Goal: Task Accomplishment & Management: Manage account settings

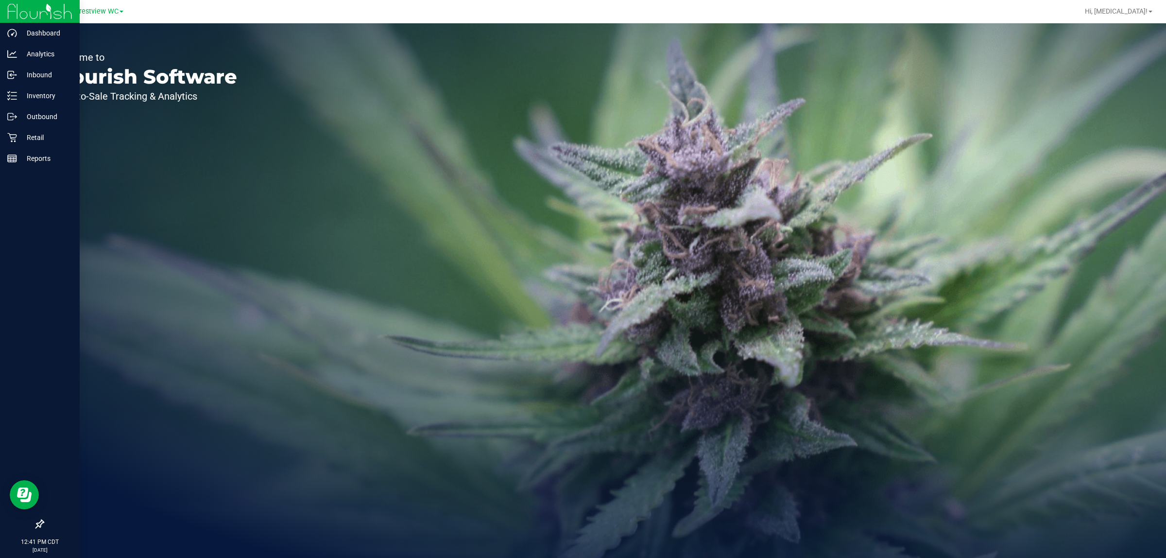
click at [33, 516] on div at bounding box center [40, 523] width 80 height 18
click at [40, 525] on icon at bounding box center [40, 524] width 10 height 10
click at [35, 525] on input "checkbox" at bounding box center [35, 525] width 0 height 0
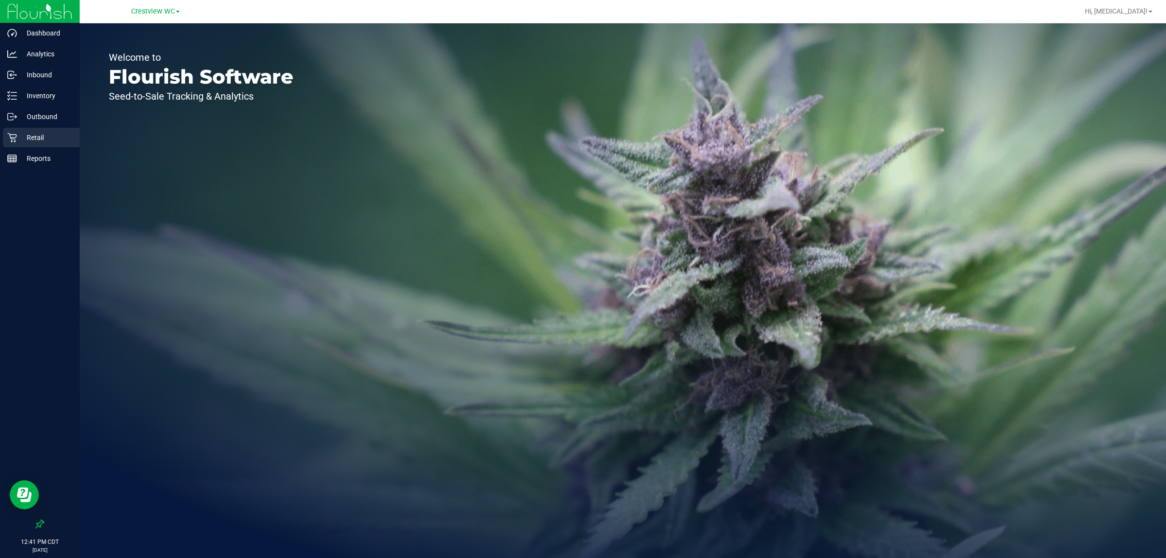
click at [45, 141] on p "Retail" at bounding box center [46, 138] width 58 height 12
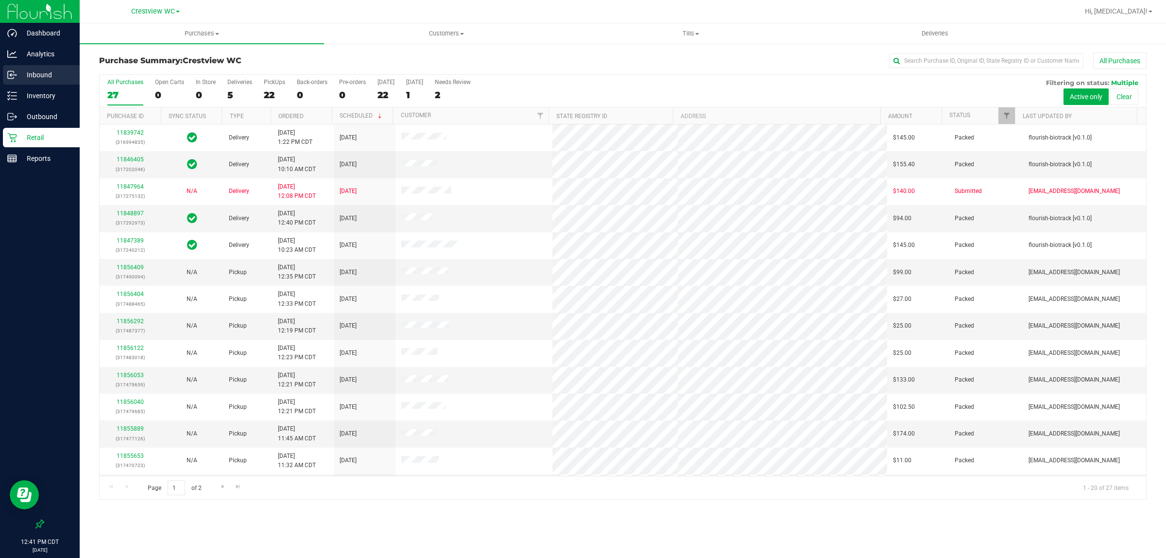
click at [33, 73] on p "Inbound" at bounding box center [46, 75] width 58 height 12
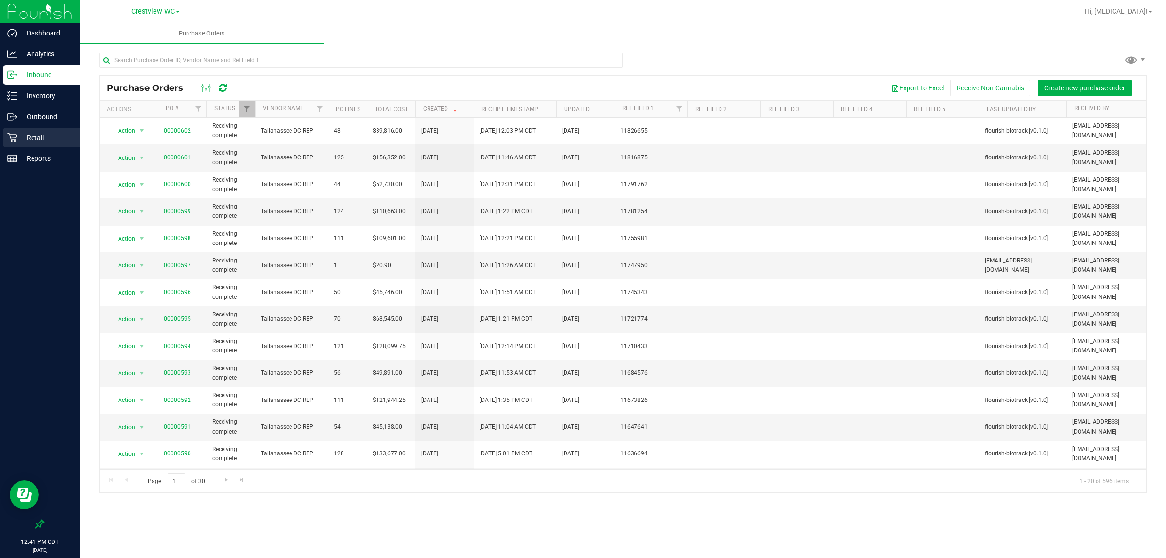
click at [45, 130] on div "Retail" at bounding box center [41, 137] width 77 height 19
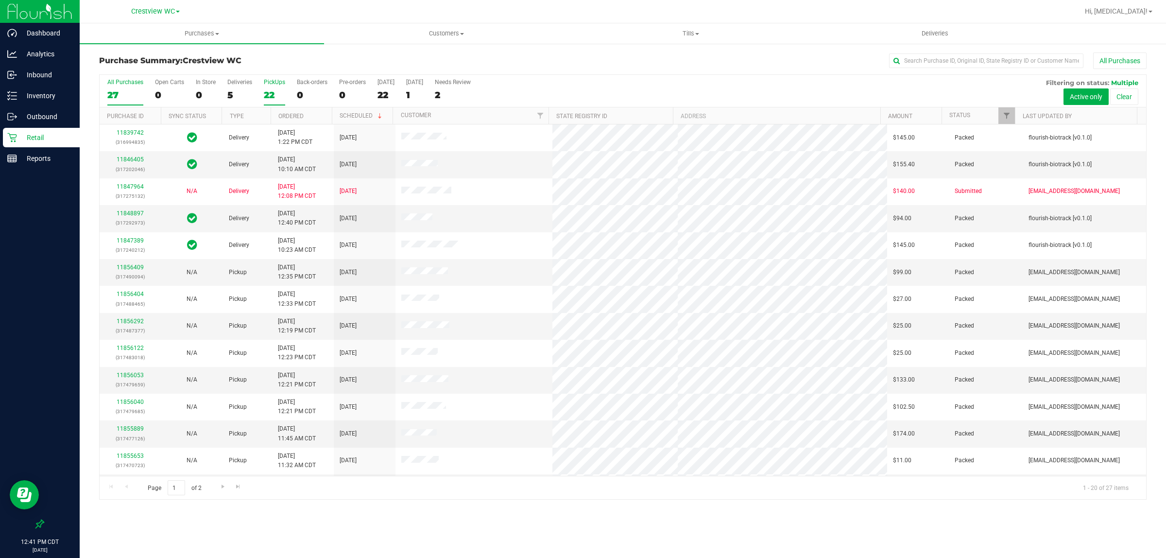
click at [274, 88] on label "PickUps 22" at bounding box center [274, 92] width 21 height 27
click at [0, 0] on input "PickUps 22" at bounding box center [0, 0] width 0 height 0
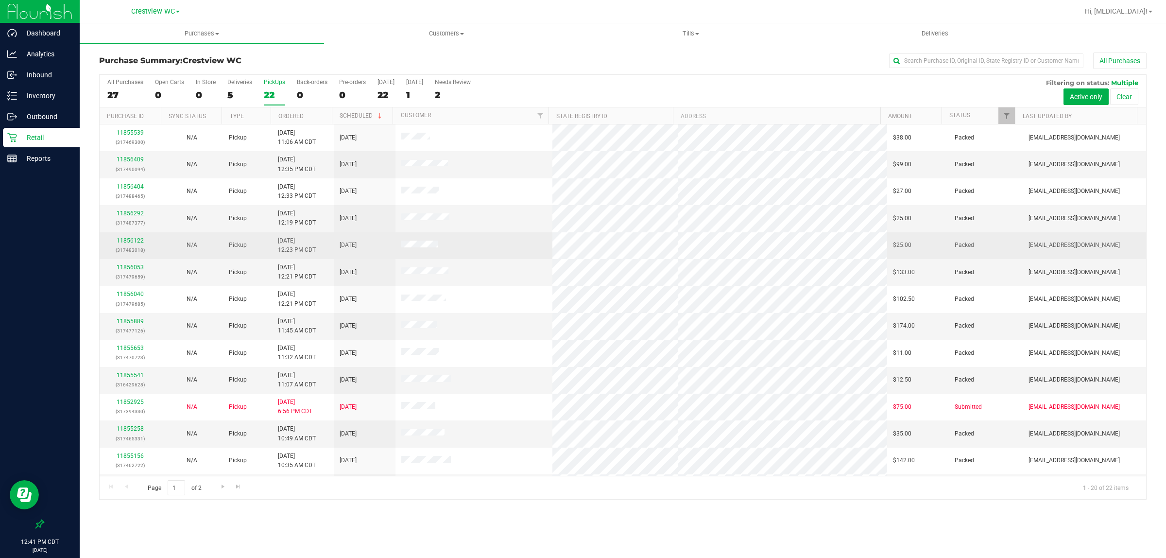
scroll to position [188, 0]
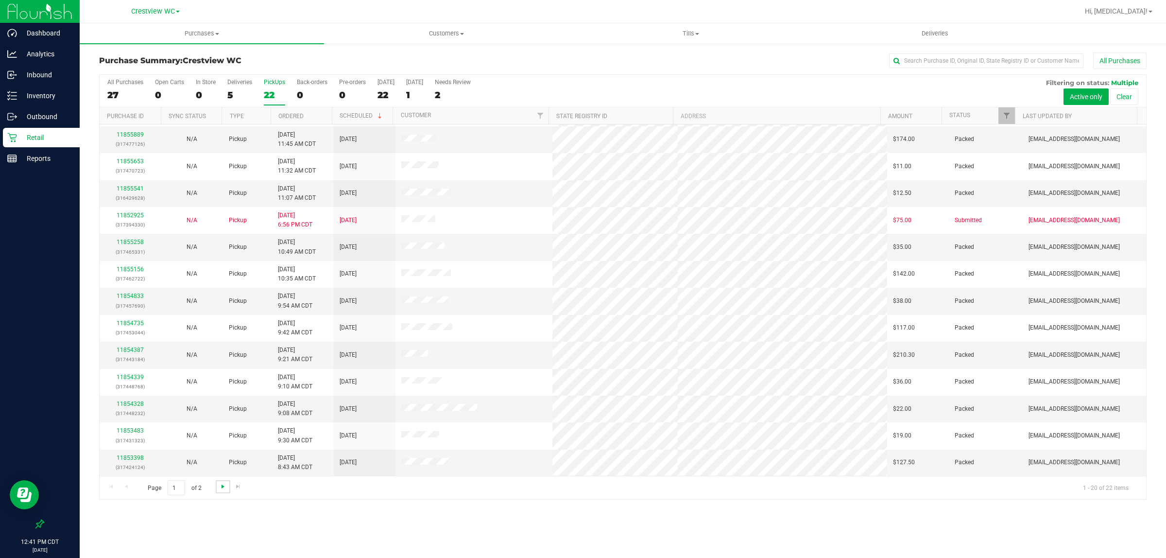
click at [219, 488] on span "Go to the next page" at bounding box center [223, 486] width 8 height 8
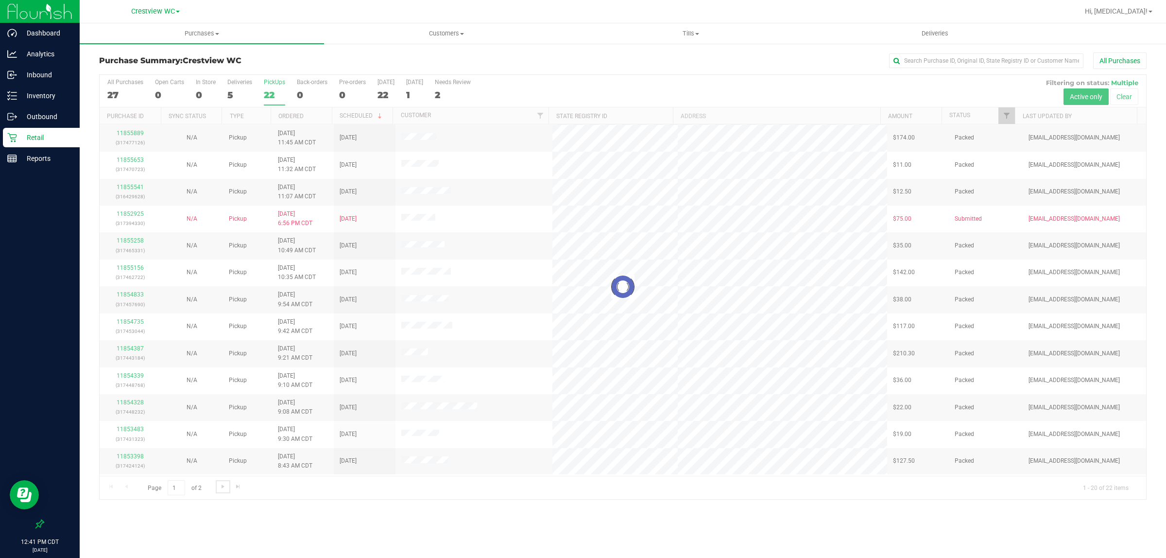
scroll to position [0, 0]
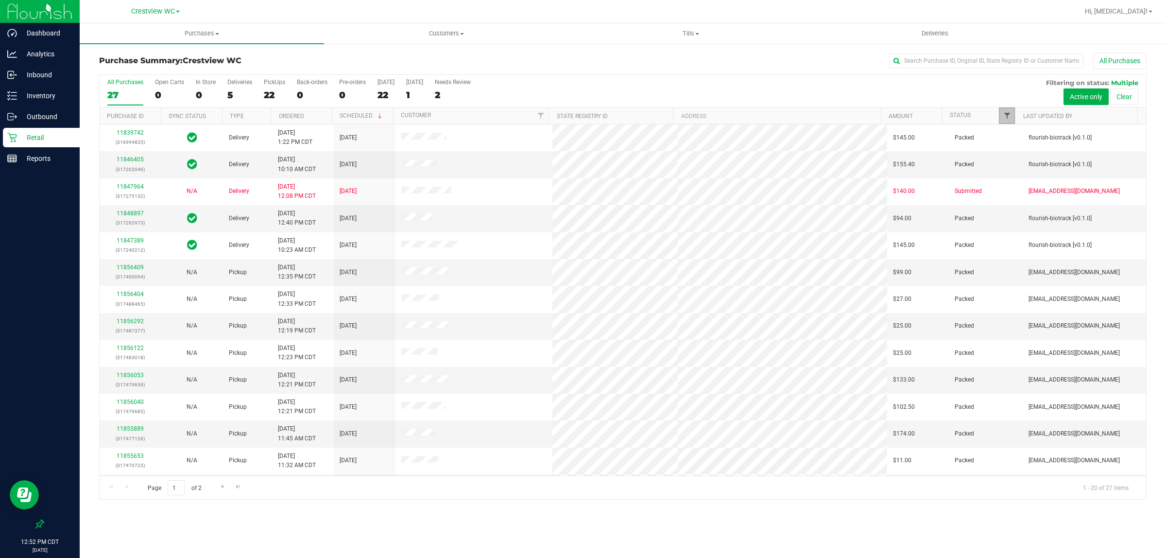
click at [1003, 119] on span "Filter" at bounding box center [1007, 116] width 8 height 8
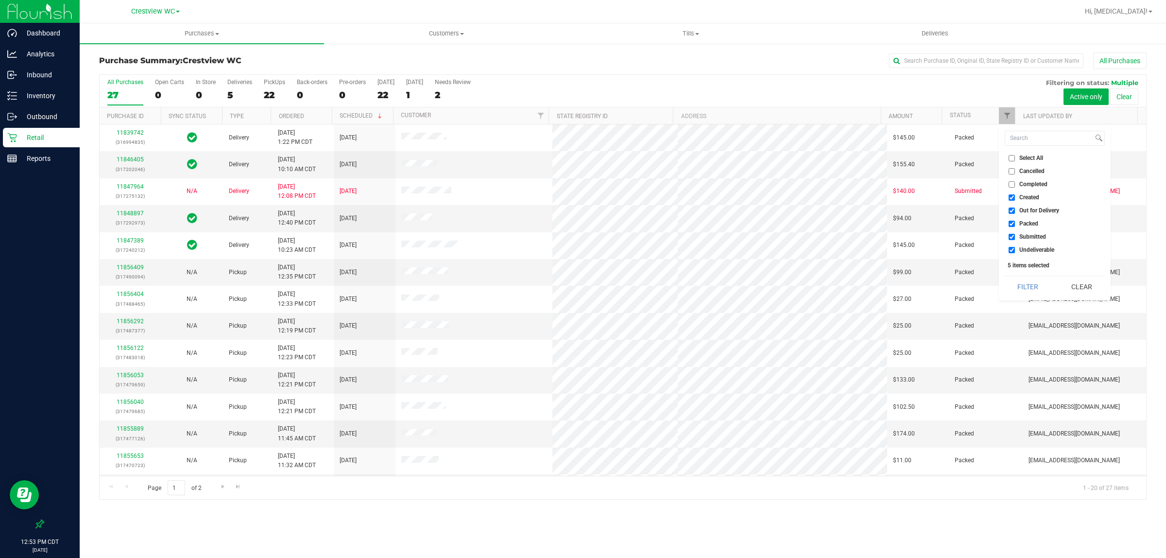
click at [1030, 201] on li "Created" at bounding box center [1054, 197] width 100 height 10
click at [1033, 205] on li "Out for Delivery" at bounding box center [1054, 210] width 100 height 10
click at [1008, 205] on li "Out for Delivery" at bounding box center [1054, 210] width 100 height 10
drag, startPoint x: 1008, startPoint y: 194, endPoint x: 1011, endPoint y: 203, distance: 9.2
click at [1009, 197] on input "Created" at bounding box center [1011, 197] width 6 height 6
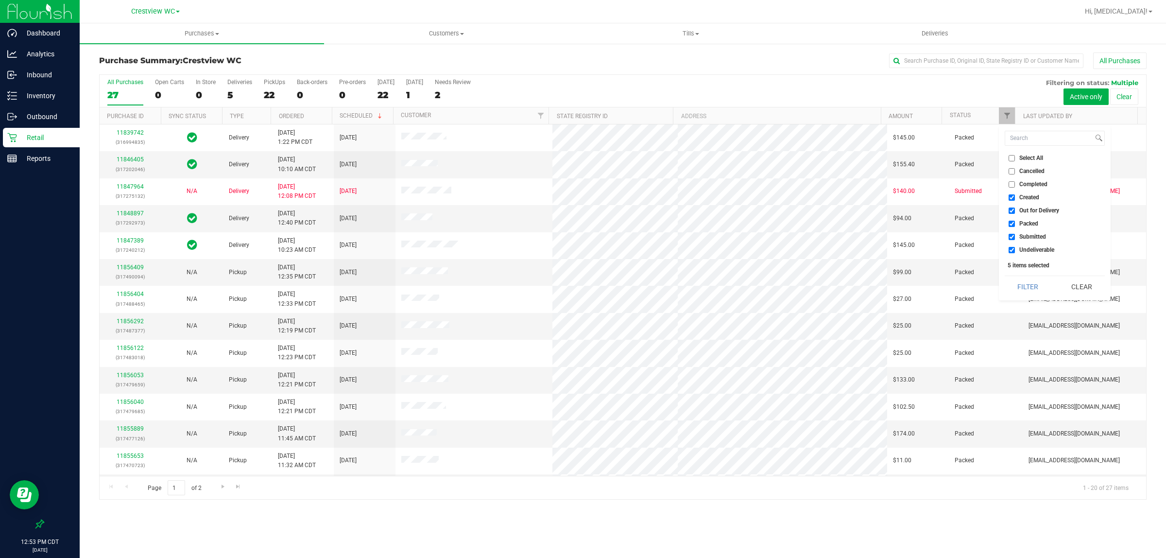
checkbox input "false"
click at [1012, 207] on input "Out for Delivery" at bounding box center [1011, 210] width 6 height 6
checkbox input "false"
click at [1013, 221] on input "Packed" at bounding box center [1011, 224] width 6 height 6
checkbox input "false"
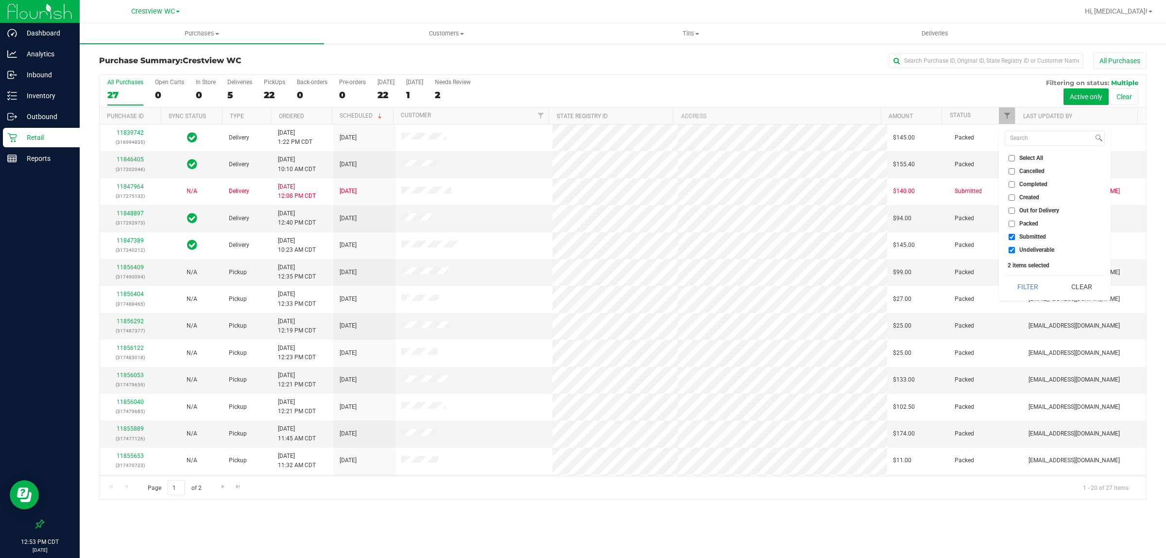
click at [1013, 243] on ul "Select All Cancelled Completed Created Out for Delivery Packed Submitted Undeli…" at bounding box center [1054, 204] width 100 height 102
click at [1014, 247] on input "Undeliverable" at bounding box center [1011, 250] width 6 height 6
checkbox input "false"
click at [1020, 287] on button "Filter" at bounding box center [1027, 286] width 47 height 21
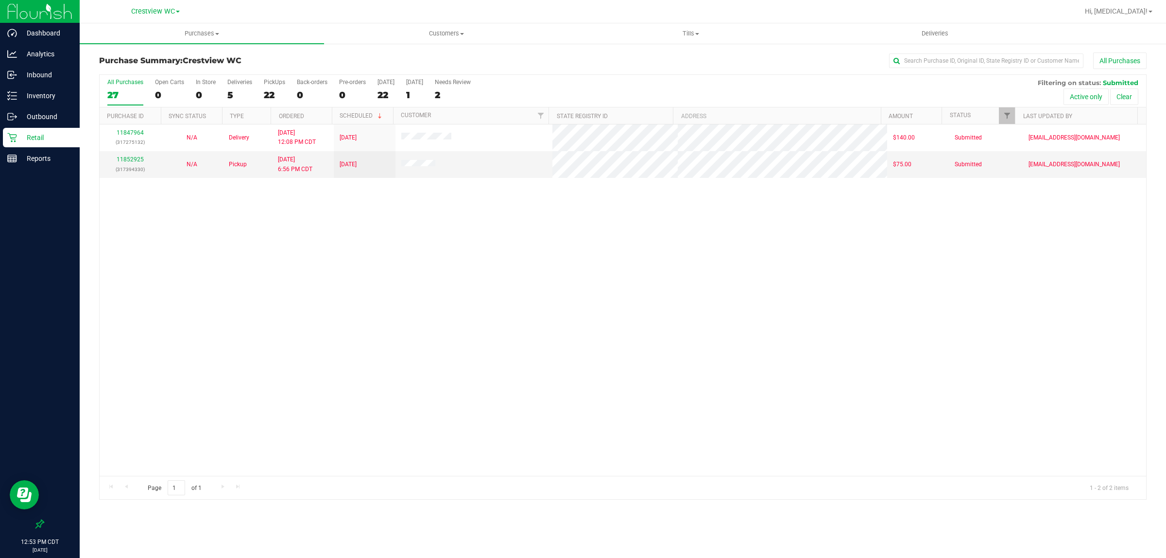
drag, startPoint x: 526, startPoint y: 294, endPoint x: 549, endPoint y: 297, distance: 24.0
click at [526, 294] on div "11847964 (317275132) N/A Delivery 8/26/2025 12:08 PM CDT 8/29/2025 $140.00 Subm…" at bounding box center [623, 299] width 1046 height 351
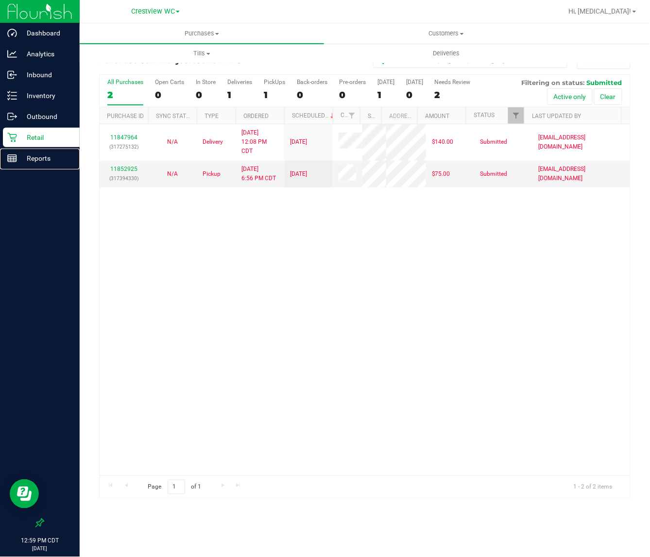
click at [40, 149] on div "Reports" at bounding box center [41, 158] width 77 height 19
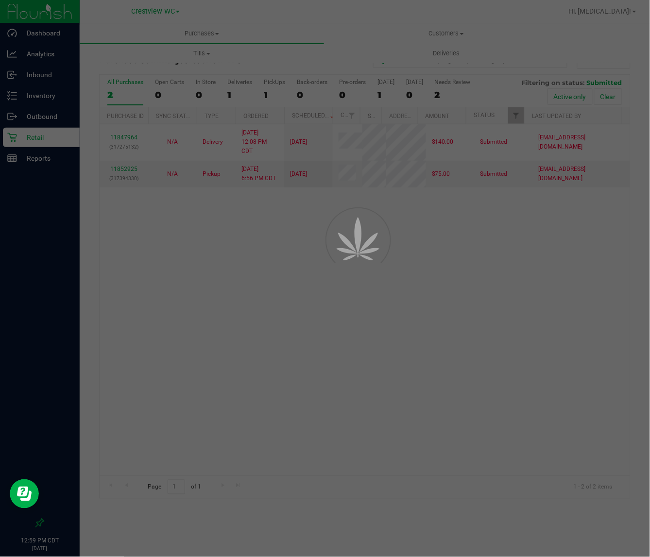
click at [39, 136] on div at bounding box center [325, 278] width 650 height 557
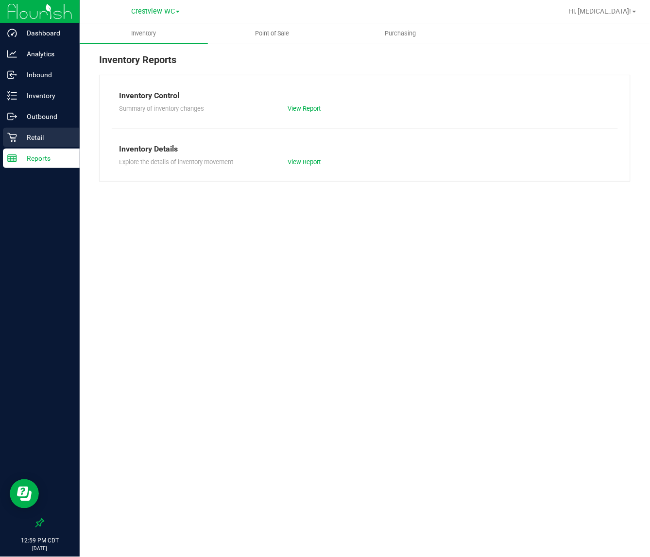
click at [45, 142] on p "Retail" at bounding box center [46, 138] width 58 height 12
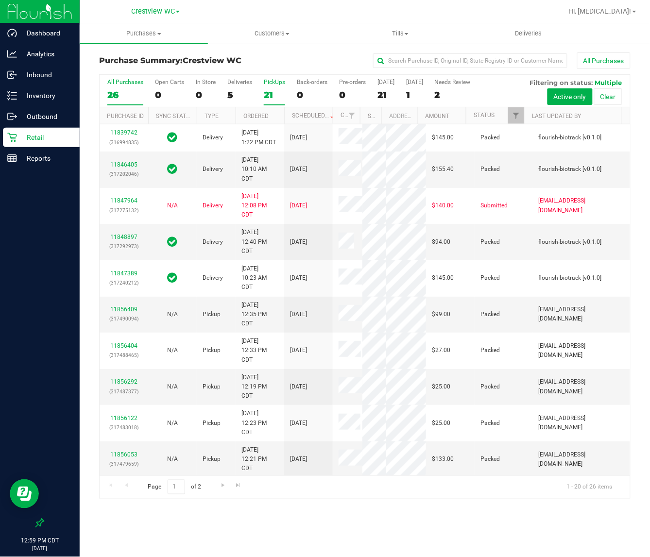
click at [272, 93] on div "21" at bounding box center [274, 94] width 21 height 11
click at [0, 0] on input "PickUps 21" at bounding box center [0, 0] width 0 height 0
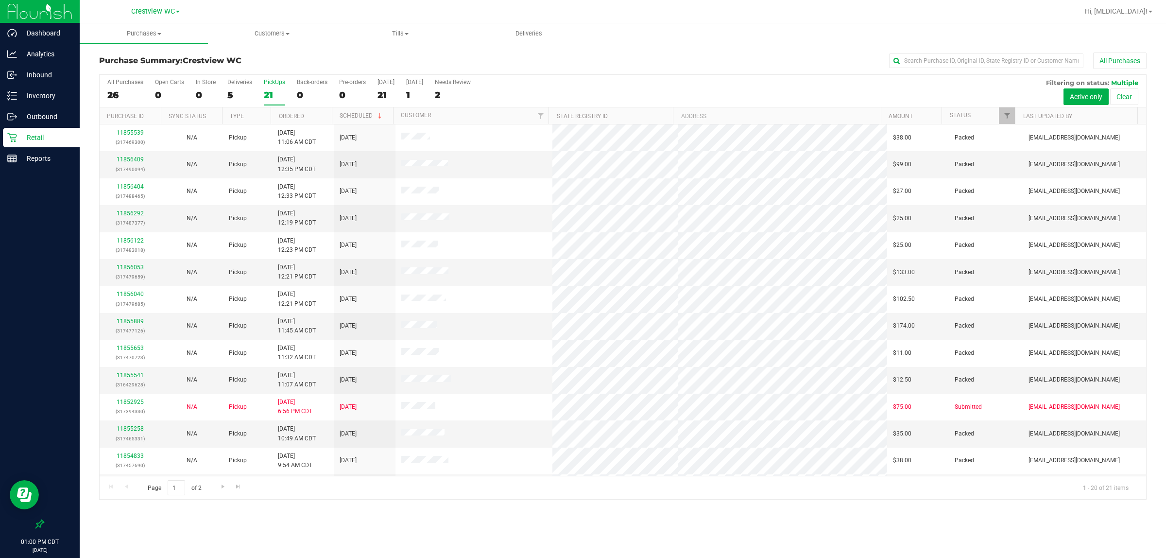
click at [275, 90] on div "21" at bounding box center [274, 94] width 21 height 11
click at [0, 0] on input "PickUps 21" at bounding box center [0, 0] width 0 height 0
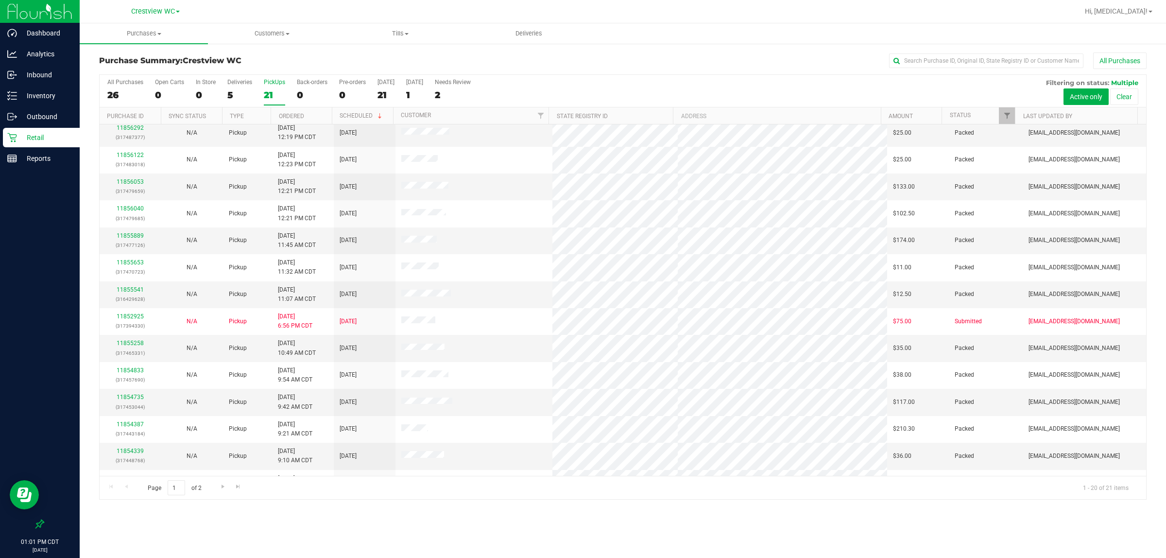
scroll to position [188, 0]
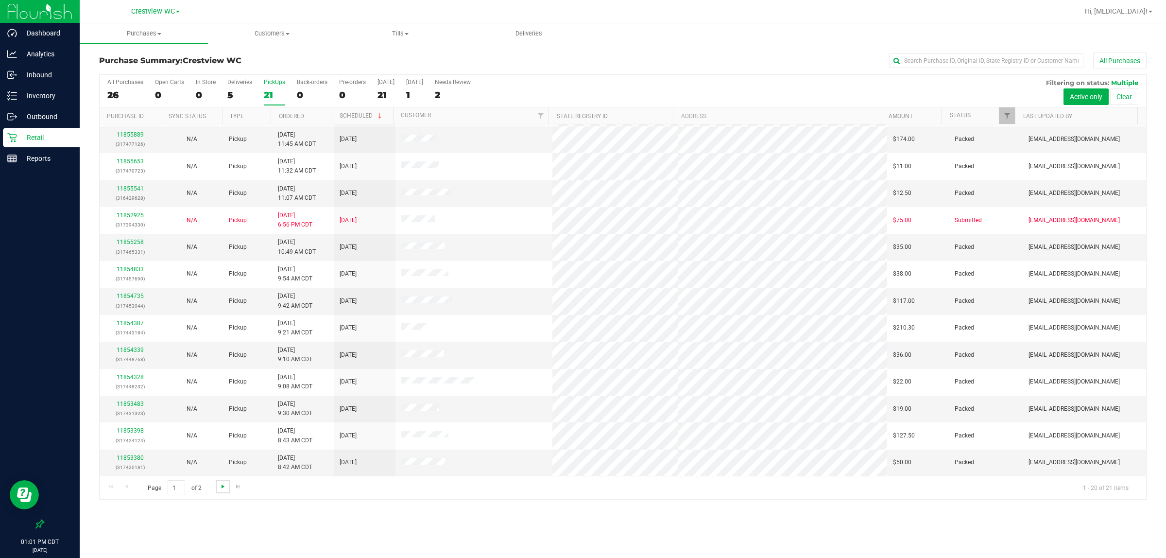
click at [222, 486] on span "Go to the next page" at bounding box center [223, 486] width 8 height 8
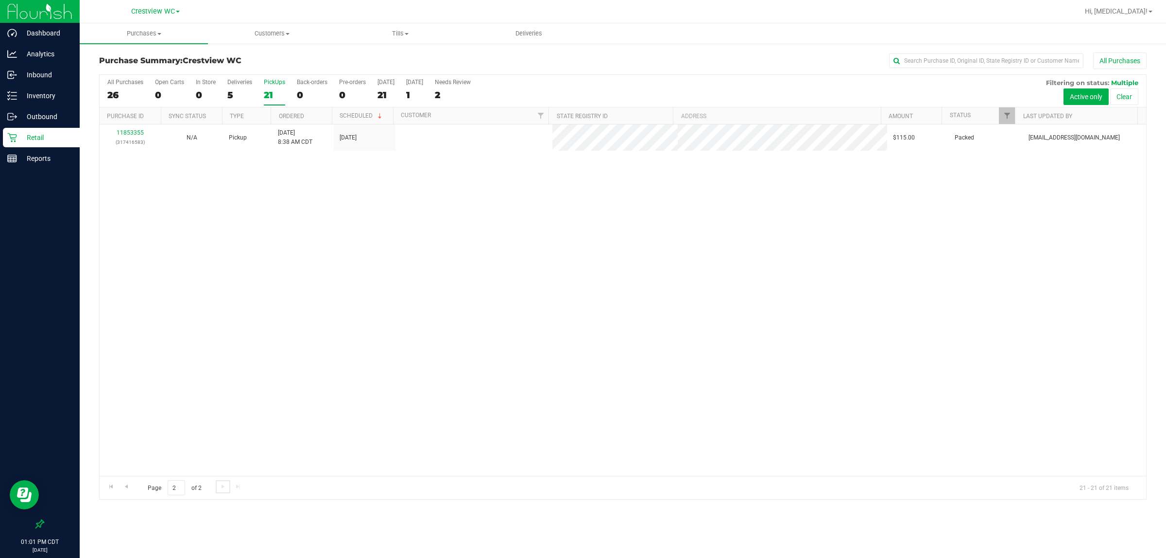
scroll to position [0, 0]
click at [130, 486] on link "Go to the previous page" at bounding box center [126, 486] width 14 height 13
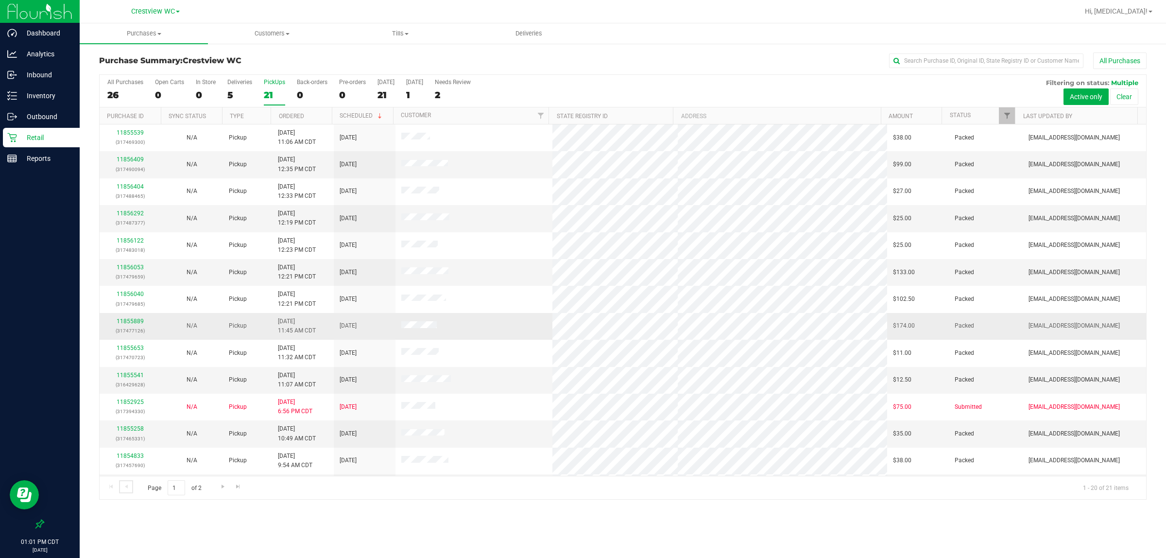
scroll to position [188, 0]
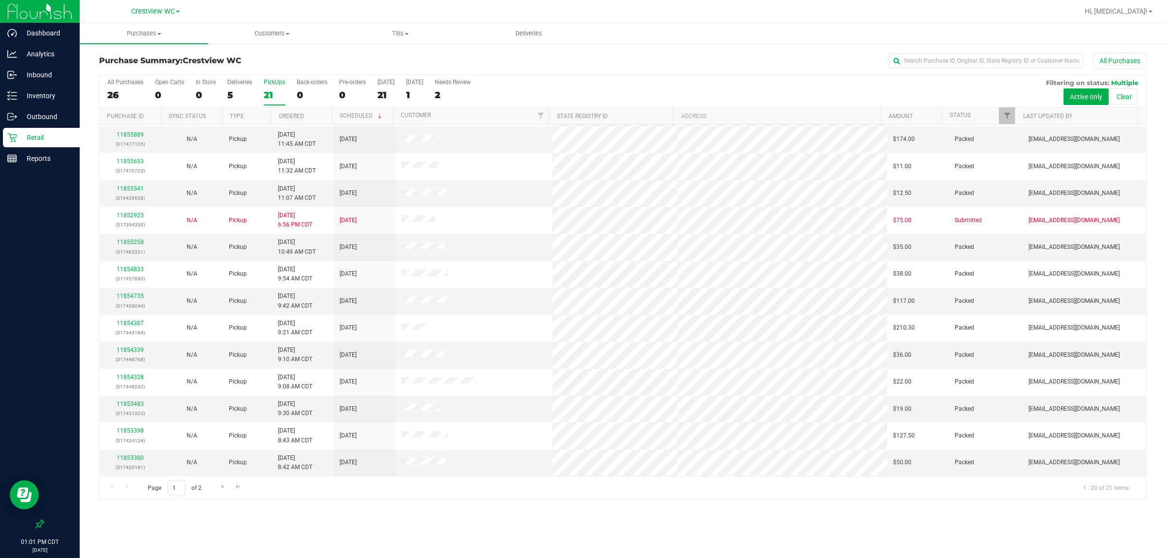
click at [405, 504] on div "Purchase Summary: Crestview WC All Purchases All Purchases 26 Open Carts 0 In S…" at bounding box center [623, 276] width 1086 height 466
click at [221, 490] on span "Go to the next page" at bounding box center [223, 486] width 8 height 8
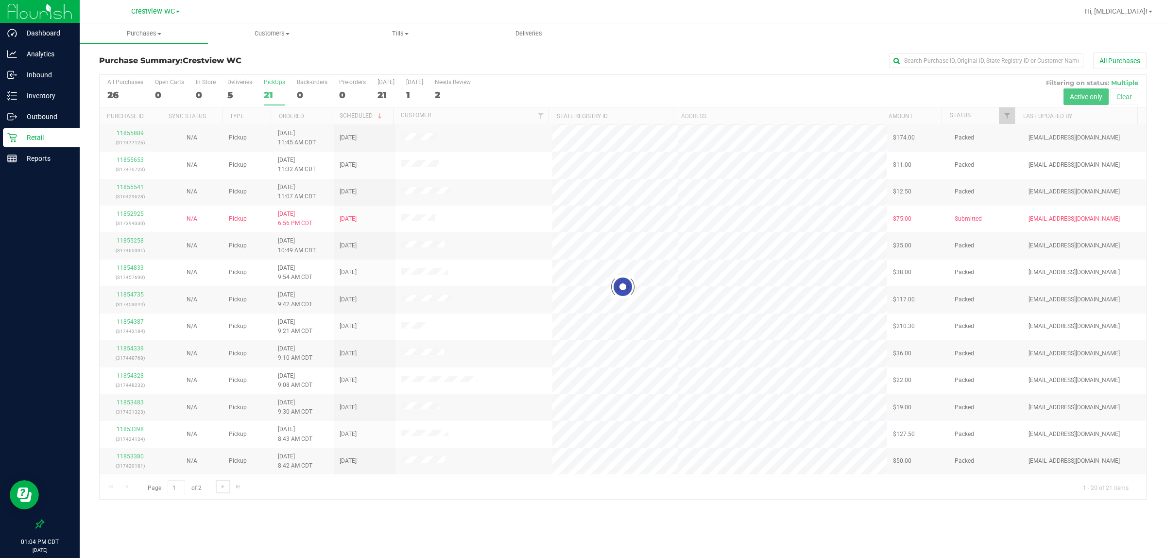
scroll to position [0, 0]
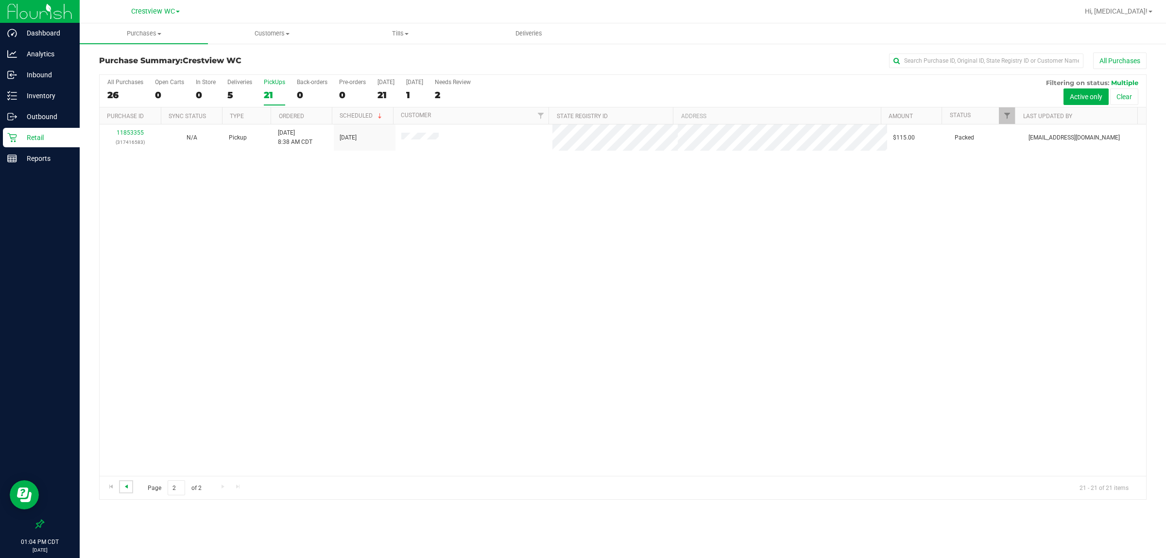
click at [130, 489] on span "Go to the previous page" at bounding box center [126, 486] width 8 height 8
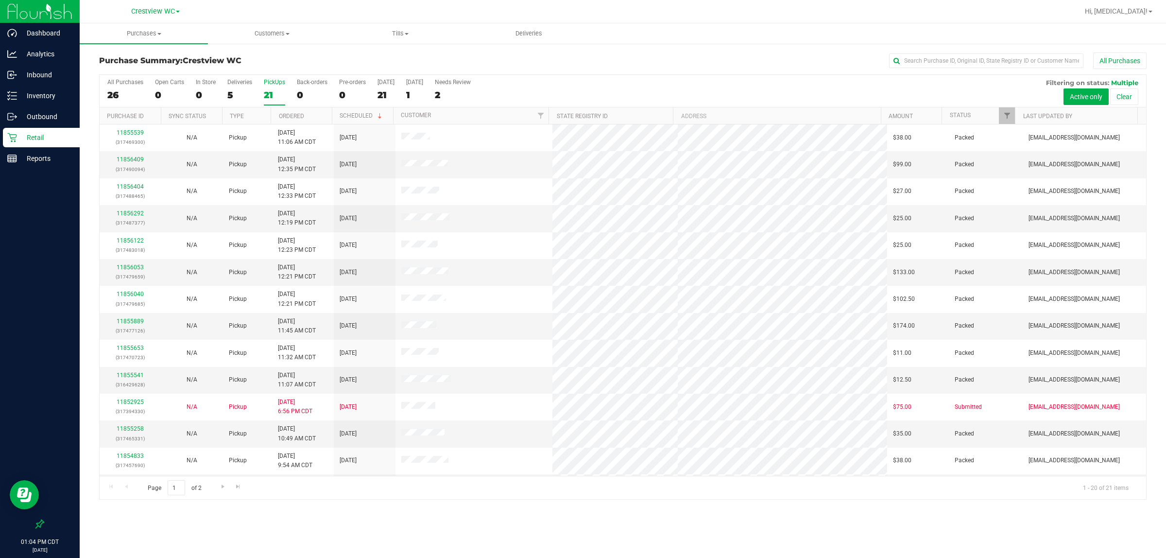
click at [343, 499] on div "Page 1 of 2 1 - 20 of 21 items" at bounding box center [623, 487] width 1046 height 23
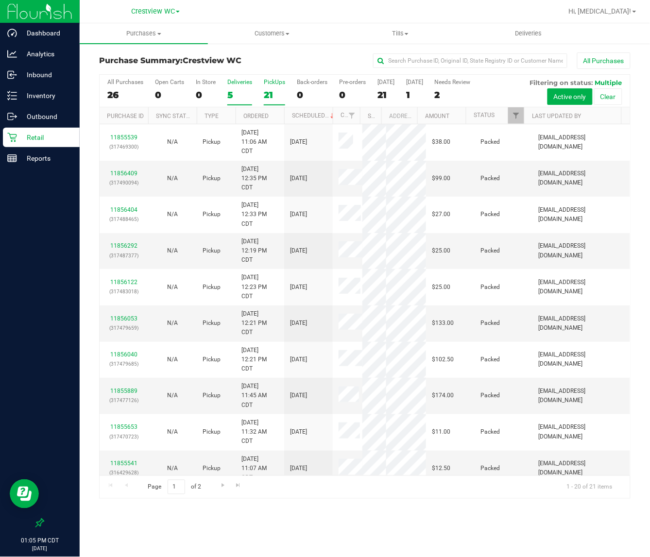
click at [231, 87] on label "Deliveries 5" at bounding box center [239, 92] width 25 height 27
click at [0, 0] on input "Deliveries 5" at bounding box center [0, 0] width 0 height 0
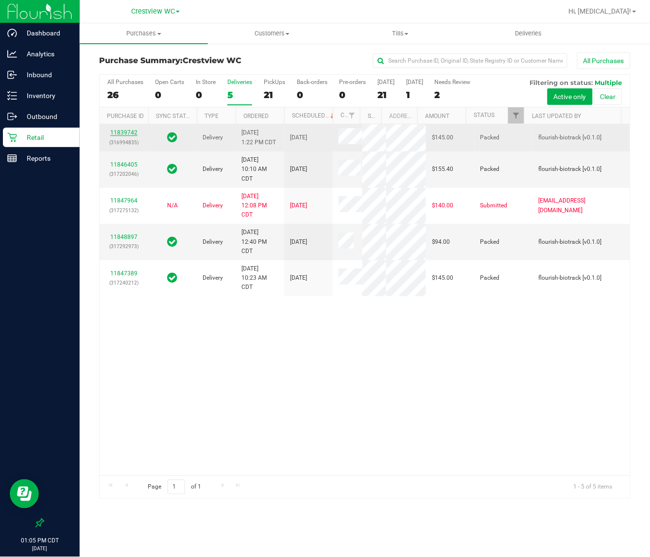
click at [122, 136] on link "11839742" at bounding box center [123, 132] width 27 height 7
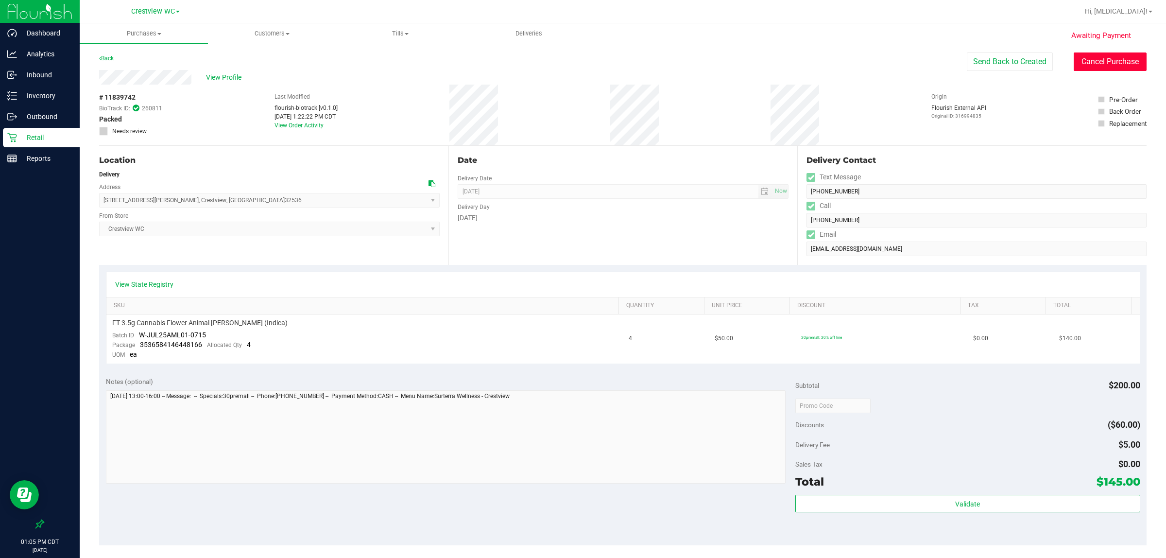
click at [1100, 71] on button "Cancel Purchase" at bounding box center [1109, 61] width 73 height 18
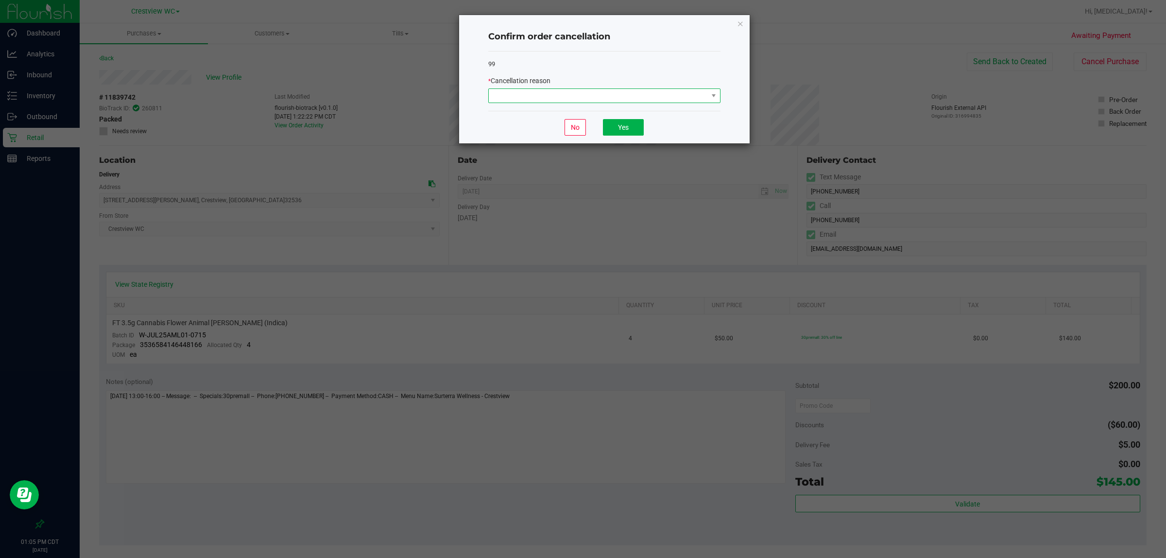
click at [577, 93] on span at bounding box center [598, 96] width 219 height 14
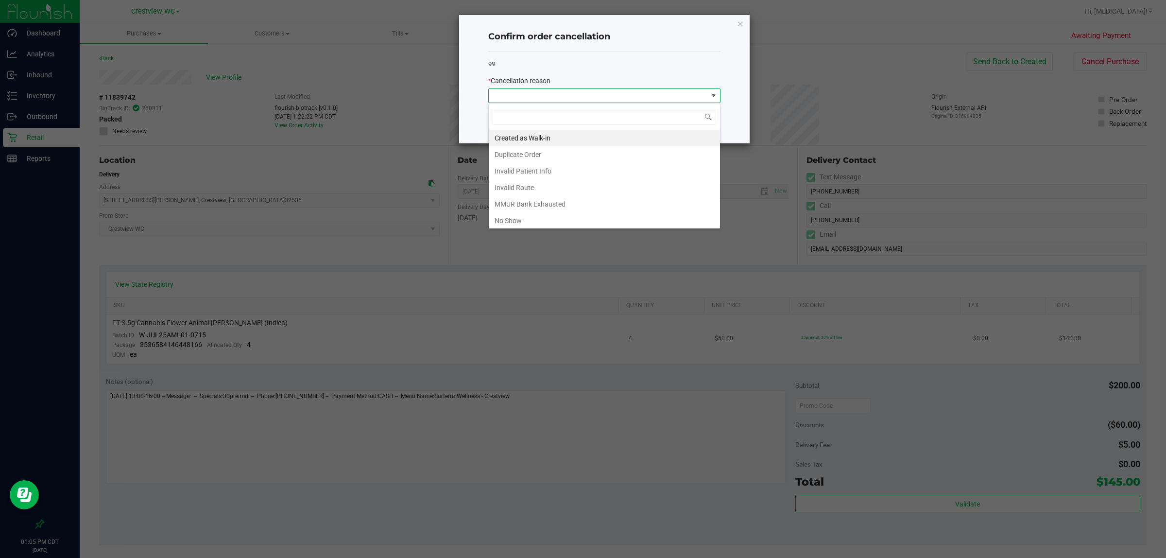
scroll to position [15, 232]
click at [682, 66] on div "99" at bounding box center [604, 64] width 232 height 10
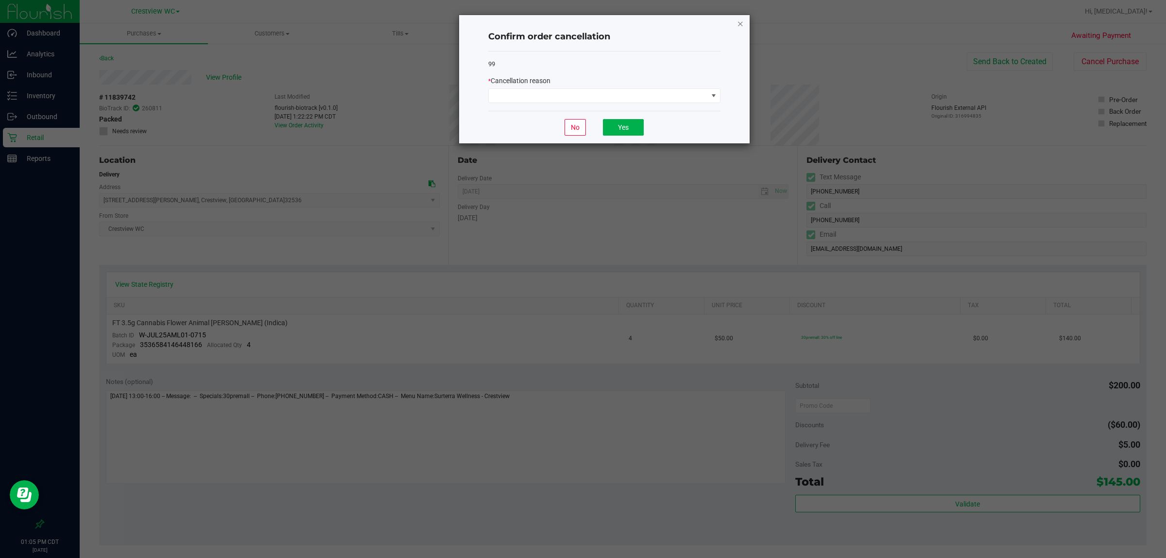
click at [741, 23] on icon "Close" at bounding box center [740, 23] width 7 height 12
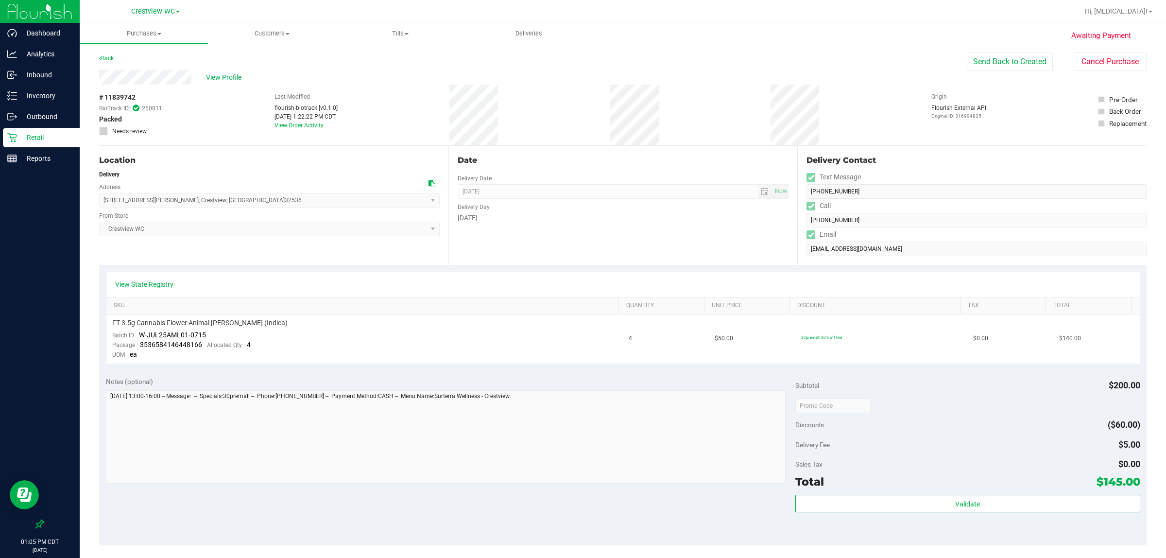
click at [410, 154] on div "Location" at bounding box center [269, 160] width 340 height 12
click at [1101, 59] on button "Cancel Purchase" at bounding box center [1109, 61] width 73 height 18
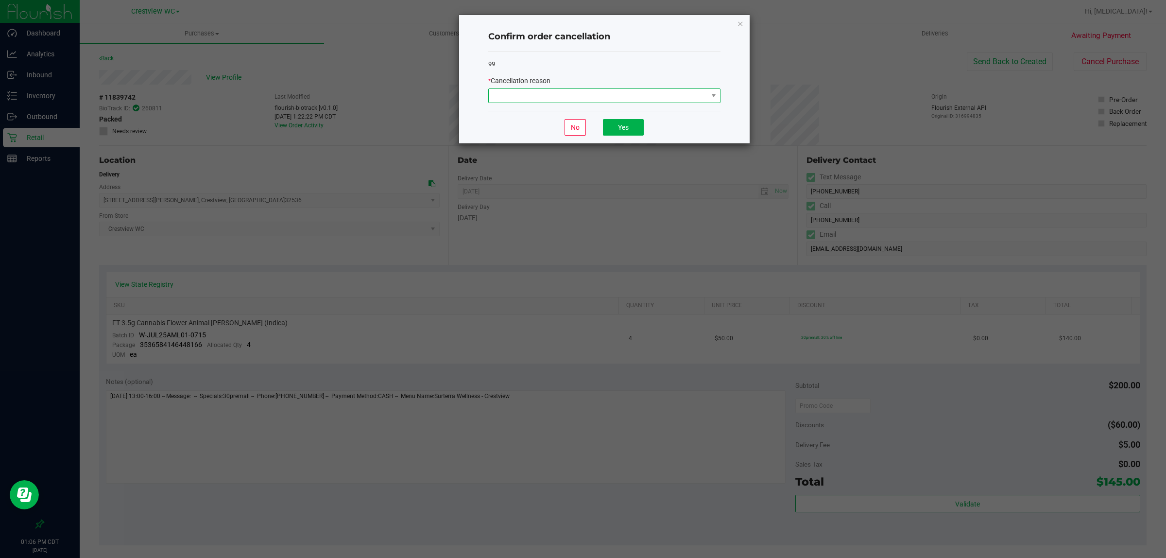
click at [547, 97] on span at bounding box center [598, 96] width 219 height 14
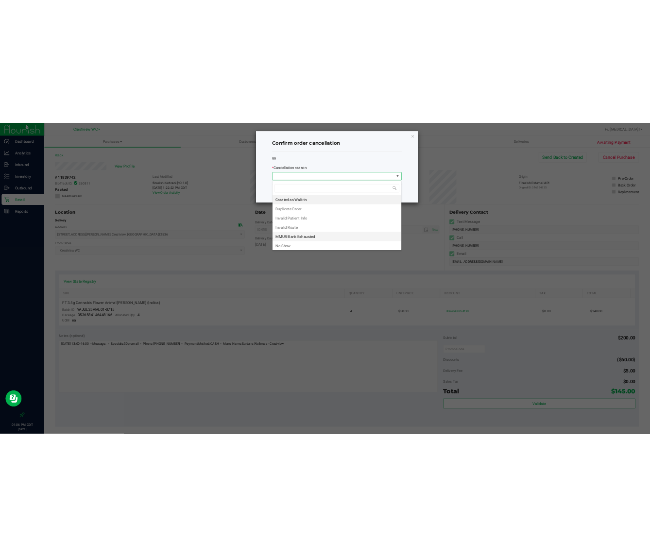
scroll to position [15, 232]
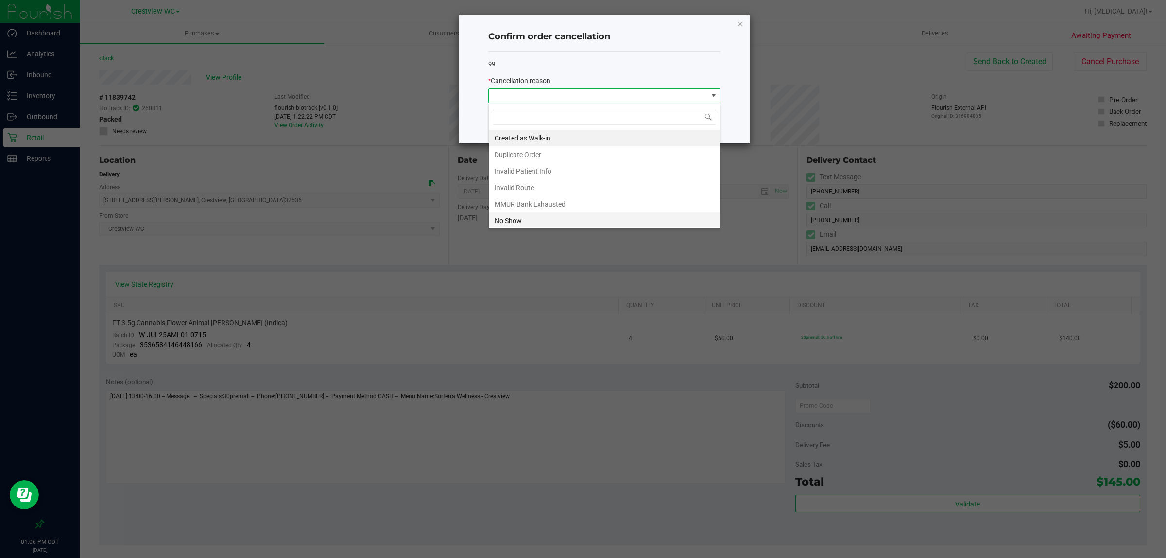
click at [512, 215] on li "No Show" at bounding box center [604, 220] width 231 height 17
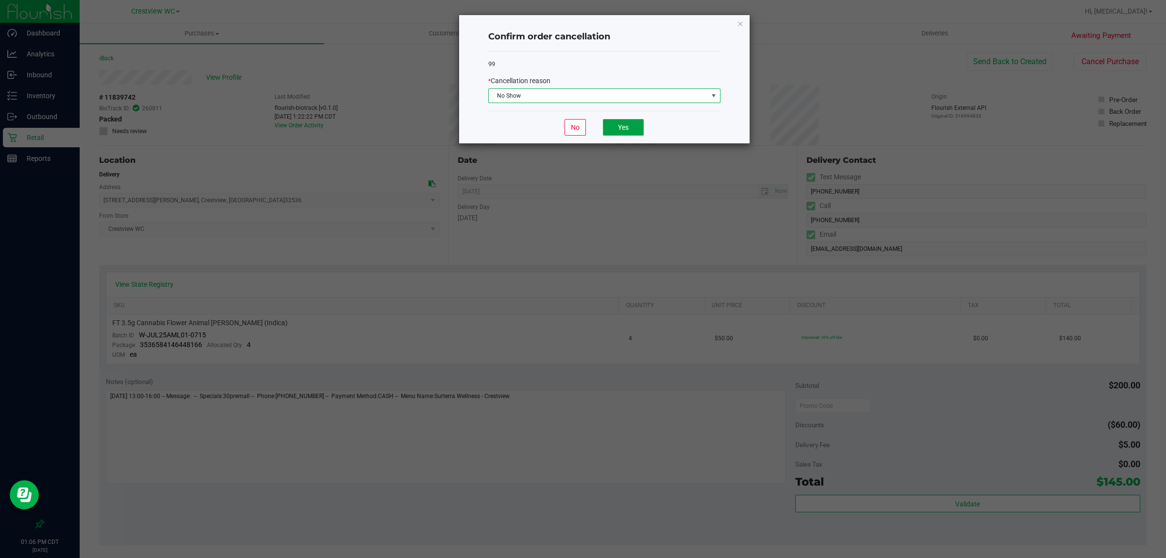
click at [630, 131] on button "Yes" at bounding box center [623, 127] width 41 height 17
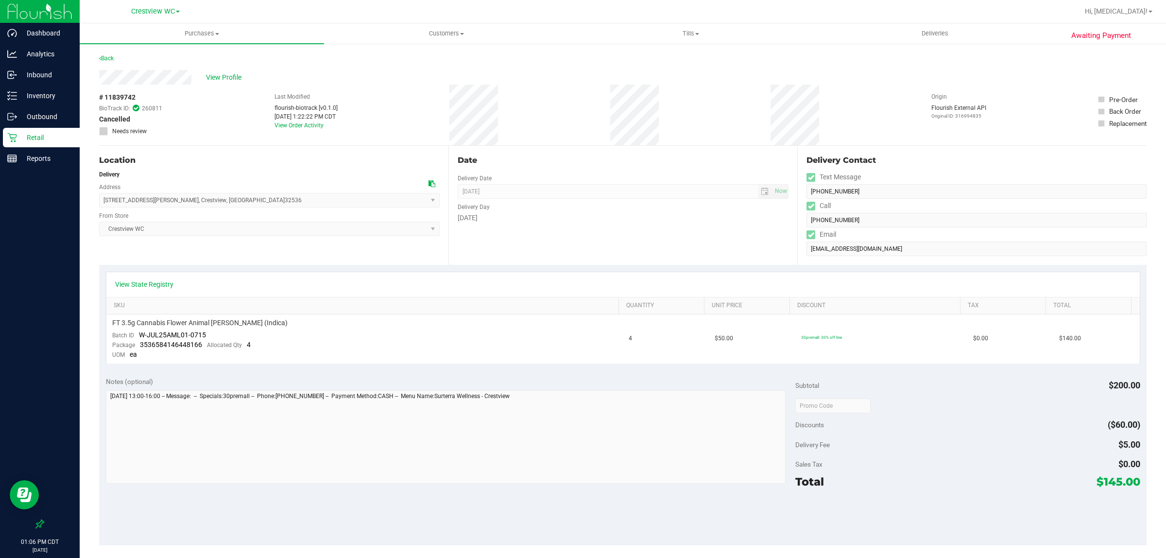
click at [35, 135] on p "Retail" at bounding box center [46, 138] width 58 height 12
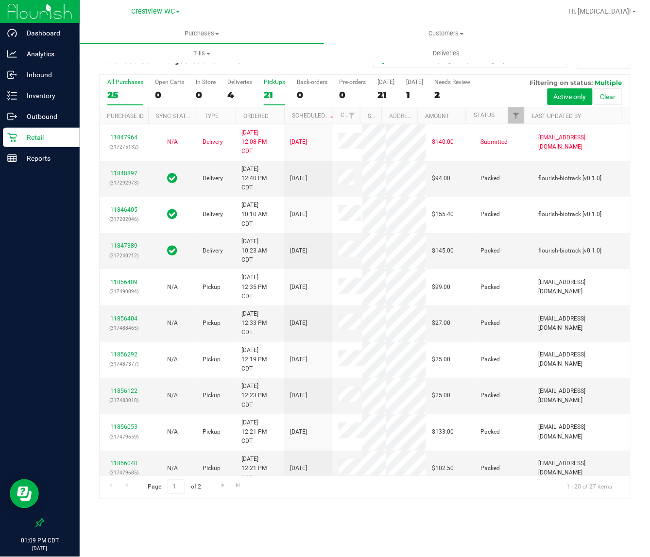
click at [272, 95] on div "21" at bounding box center [274, 94] width 21 height 11
click at [0, 0] on input "PickUps 21" at bounding box center [0, 0] width 0 height 0
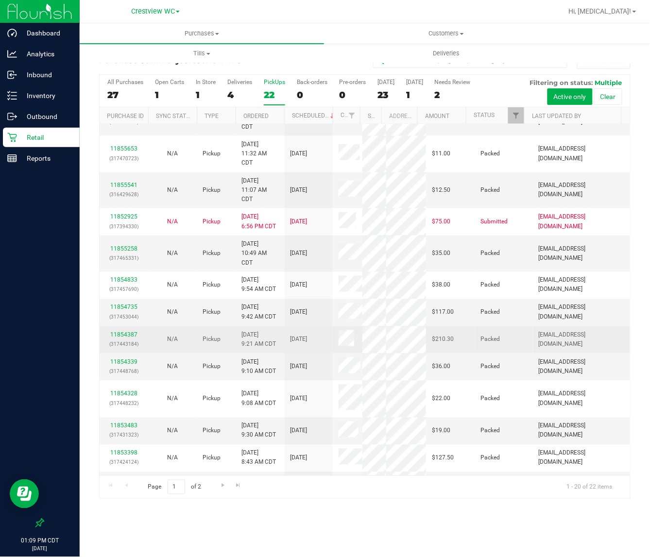
scroll to position [347, 0]
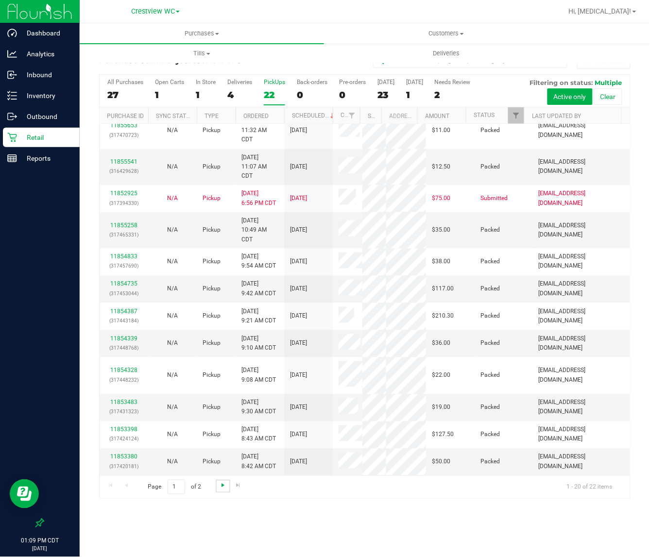
click at [219, 487] on span "Go to the next page" at bounding box center [223, 486] width 8 height 8
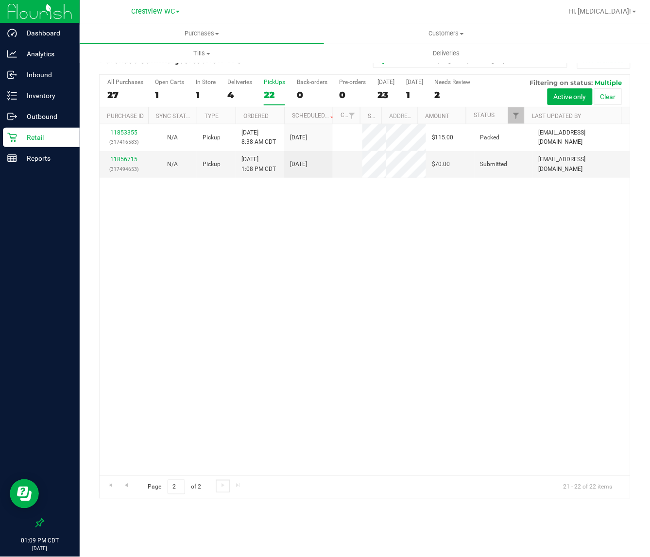
scroll to position [0, 0]
click at [125, 158] on link "11856715" at bounding box center [123, 160] width 27 height 7
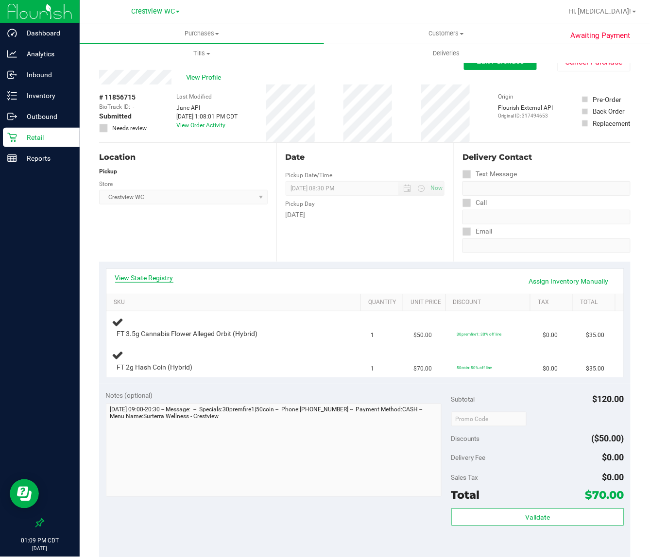
click at [167, 277] on link "View State Registry" at bounding box center [144, 278] width 58 height 10
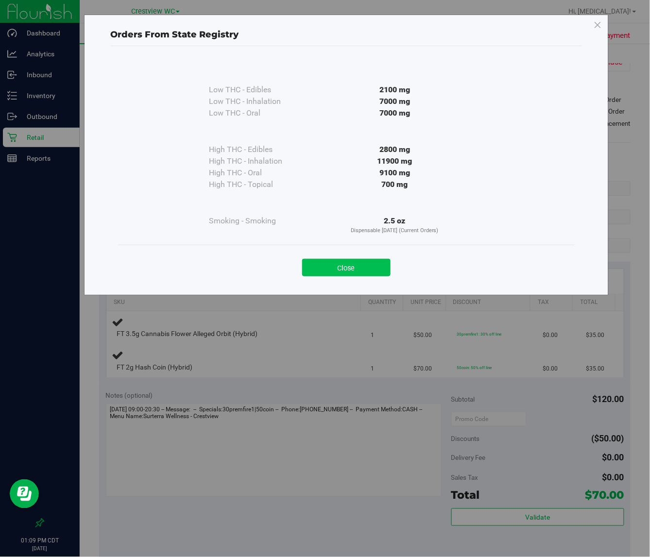
click at [362, 270] on button "Close" at bounding box center [346, 267] width 88 height 17
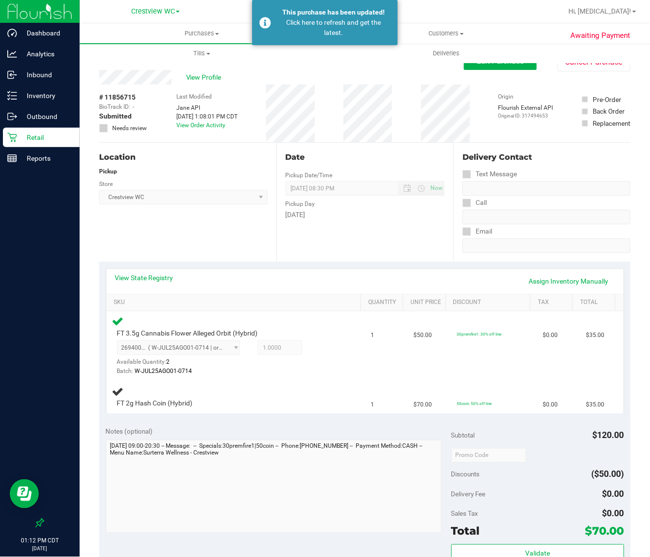
click at [40, 139] on p "Retail" at bounding box center [46, 138] width 58 height 12
